Goal: Task Accomplishment & Management: Manage account settings

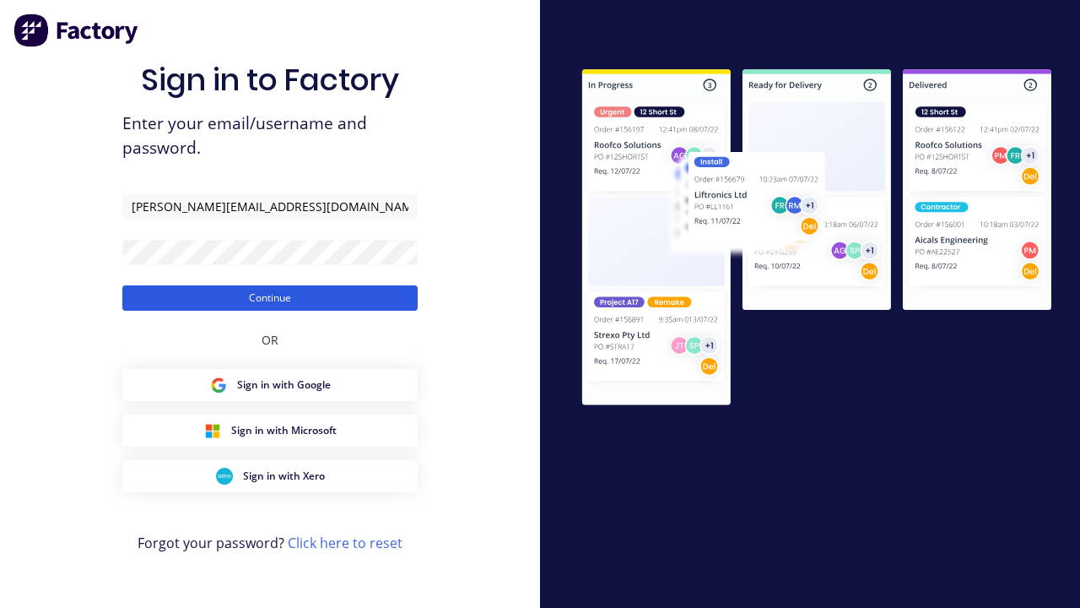
click at [270, 297] on button "Continue" at bounding box center [269, 297] width 295 height 25
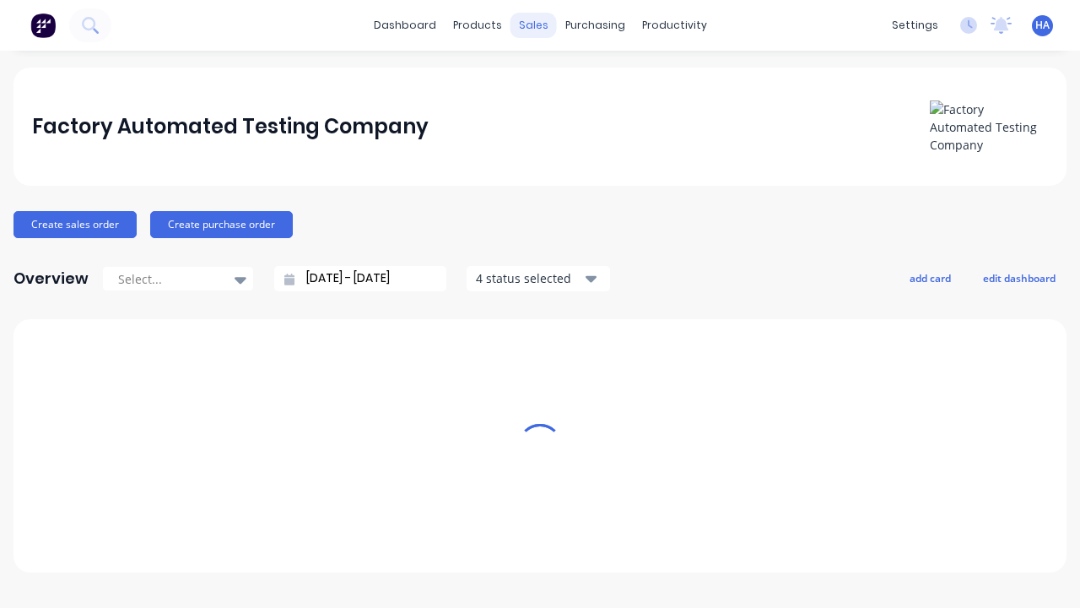
click at [533, 25] on div "sales" at bounding box center [534, 25] width 46 height 25
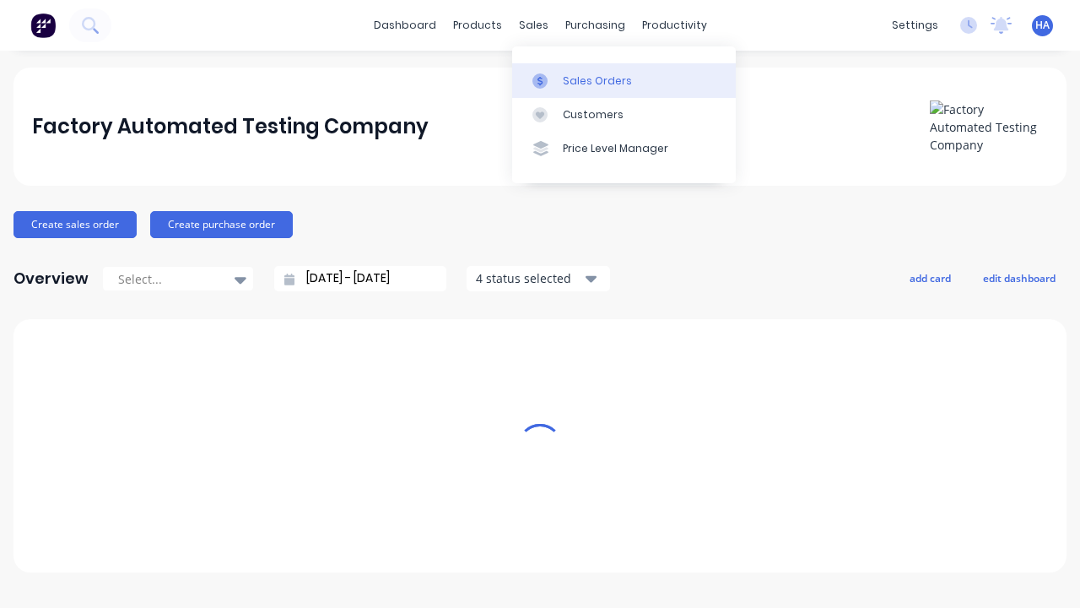
click at [624, 80] on link "Sales Orders" at bounding box center [624, 80] width 224 height 34
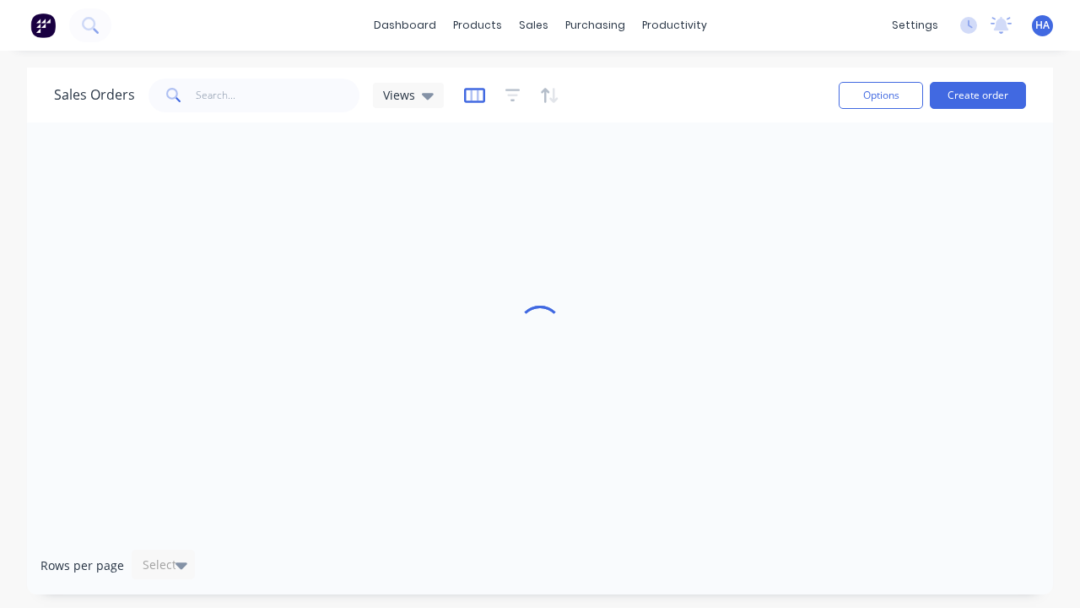
click at [472, 95] on icon "button" at bounding box center [474, 95] width 21 height 17
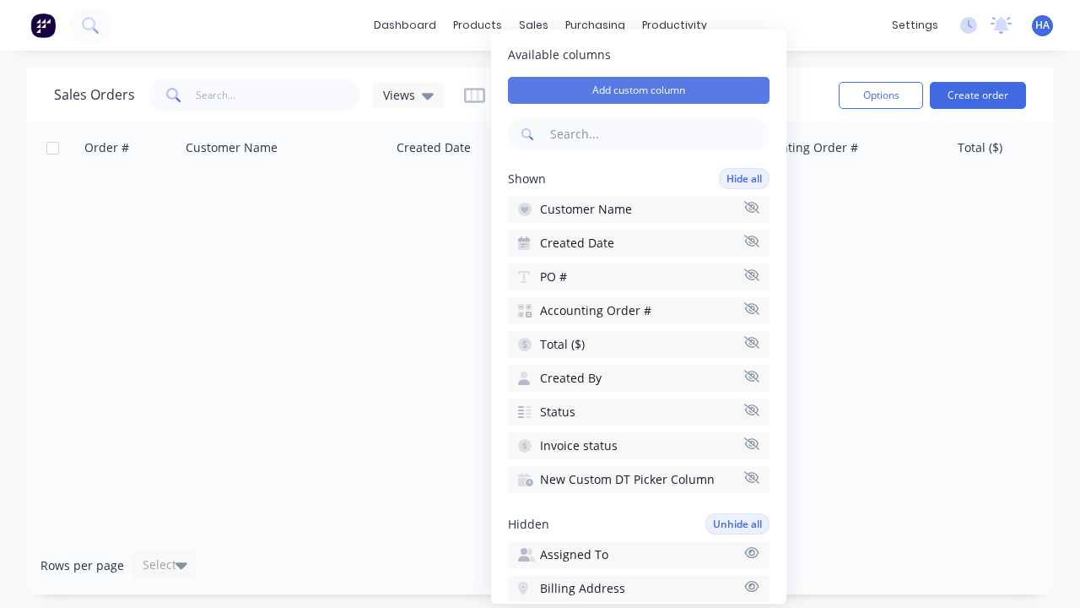
click at [639, 90] on button "Add custom column" at bounding box center [639, 90] width 262 height 27
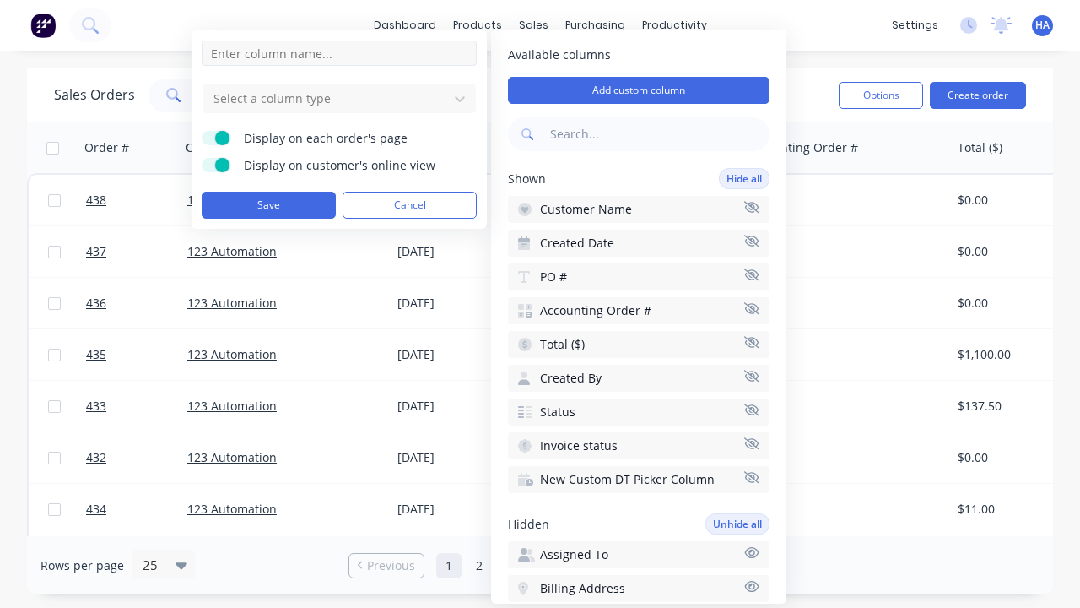
click at [339, 53] on input at bounding box center [339, 53] width 275 height 25
type input "New Custom URL Column"
click at [326, 98] on div at bounding box center [326, 98] width 228 height 21
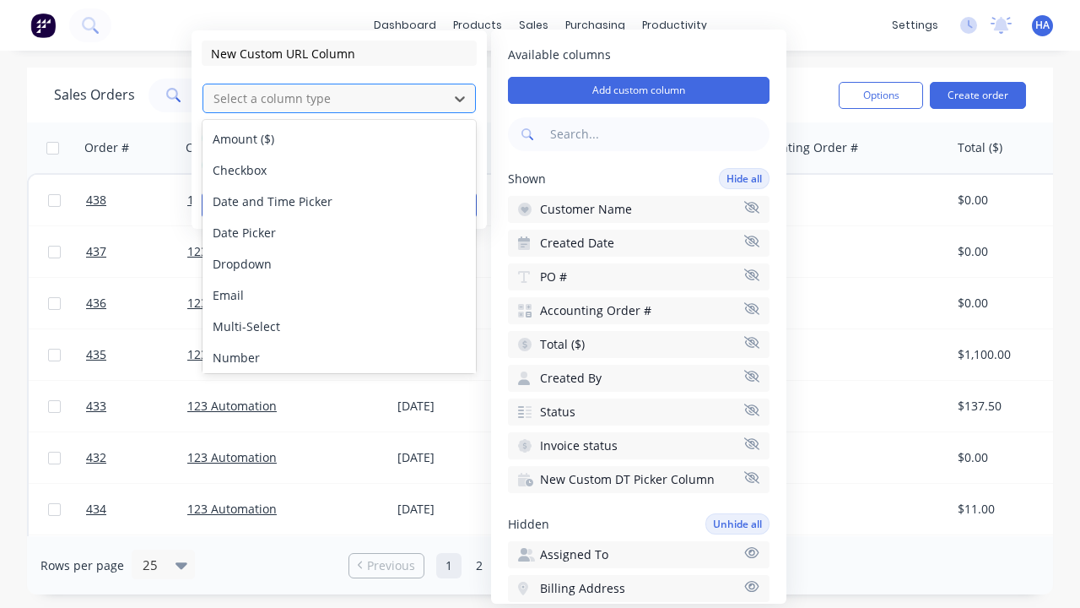
scroll to position [97, 0]
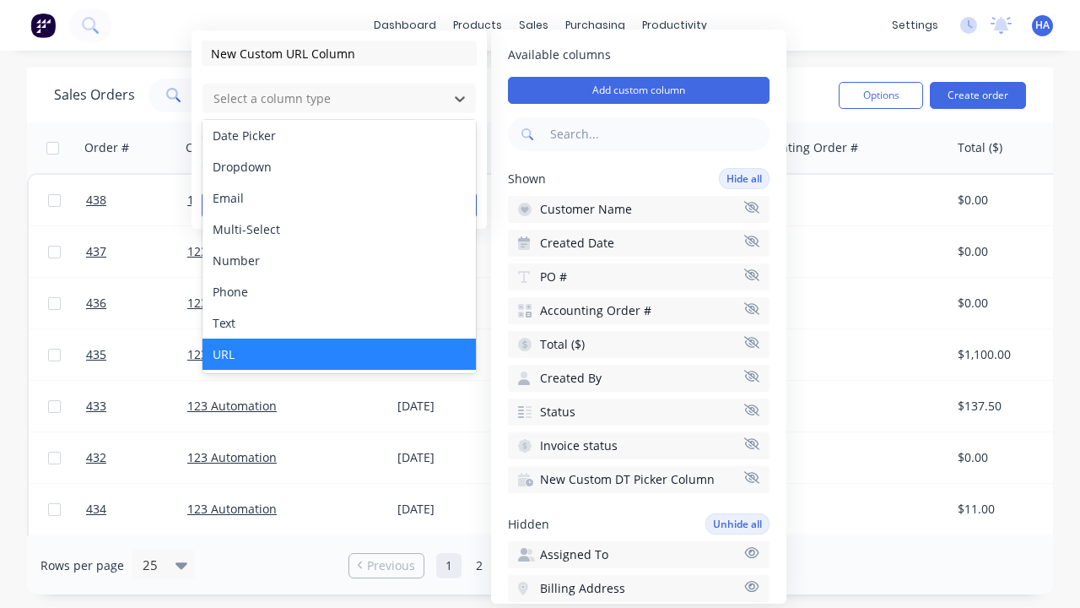
click at [339, 354] on div "URL" at bounding box center [339, 353] width 273 height 31
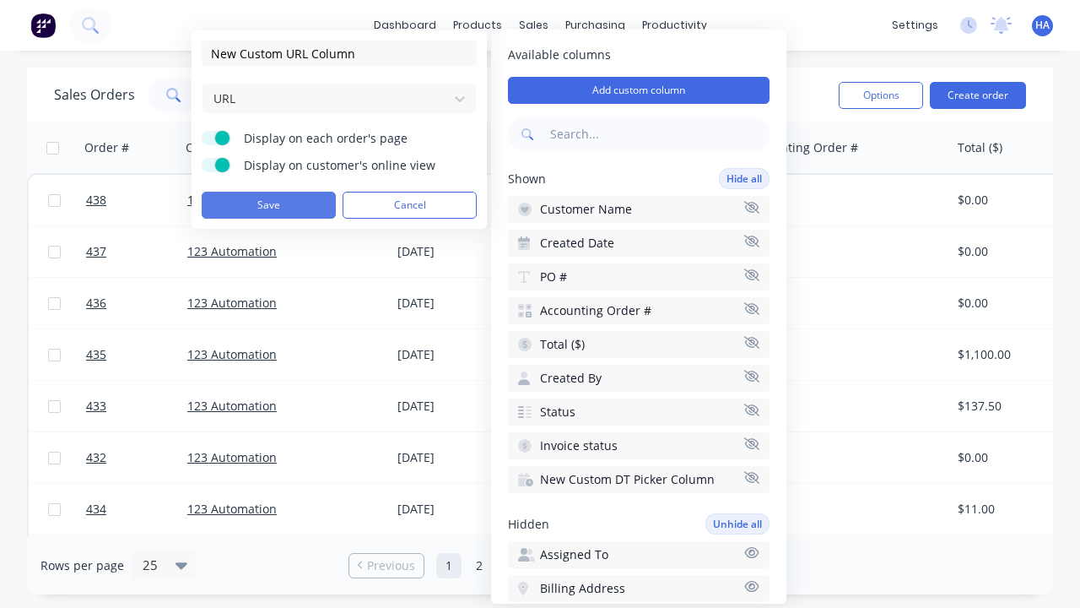
click at [268, 205] on button "Save" at bounding box center [269, 205] width 134 height 27
